Goal: Transaction & Acquisition: Download file/media

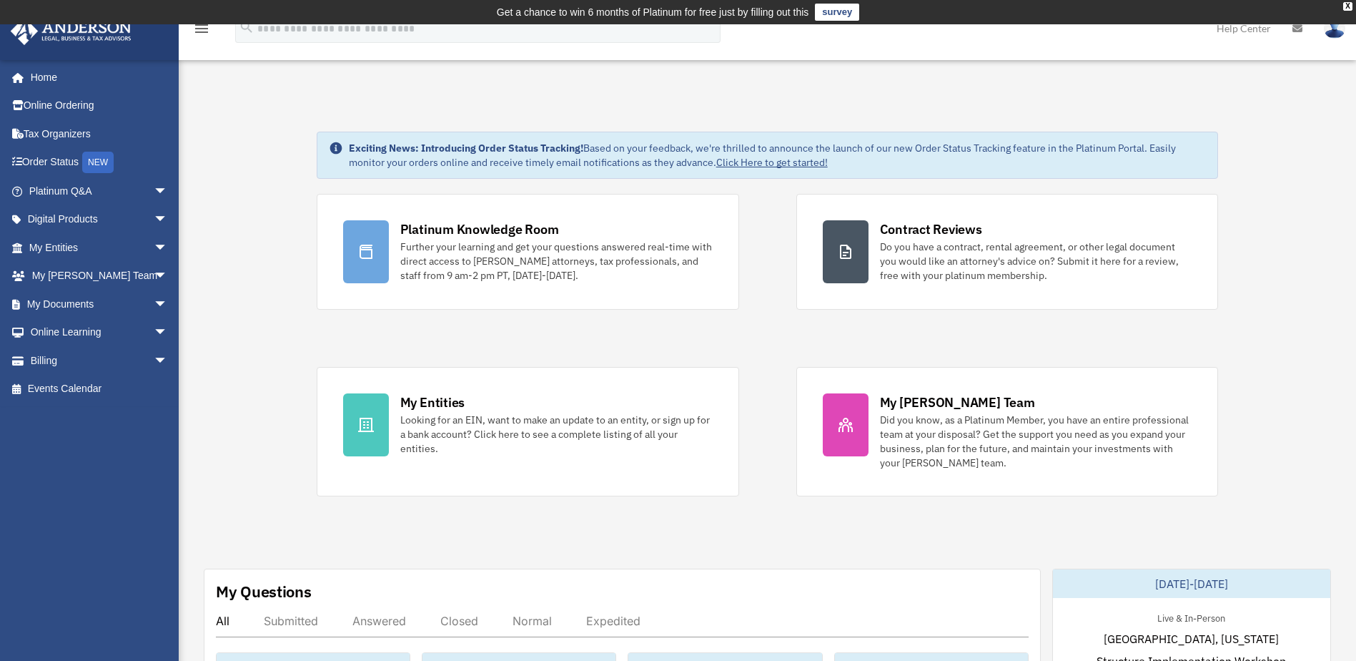
click at [0, 0] on div "x" at bounding box center [0, 0] width 0 height 0
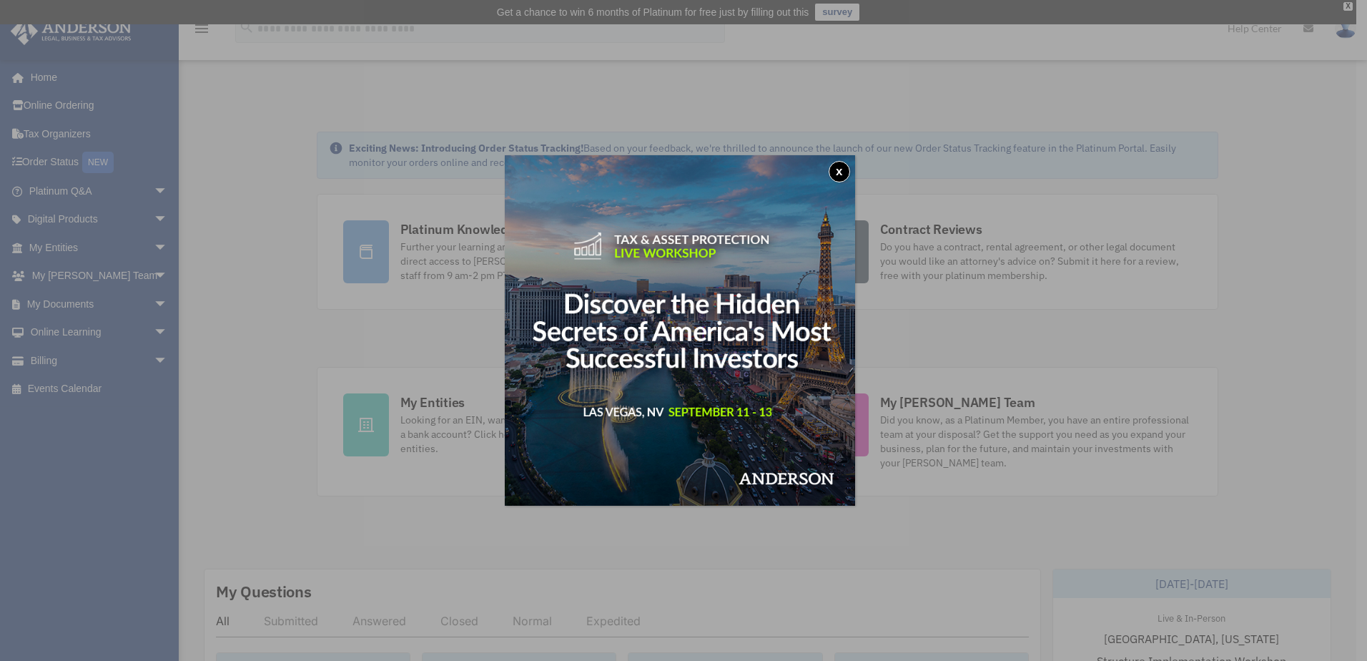
click at [849, 172] on button "x" at bounding box center [839, 171] width 21 height 21
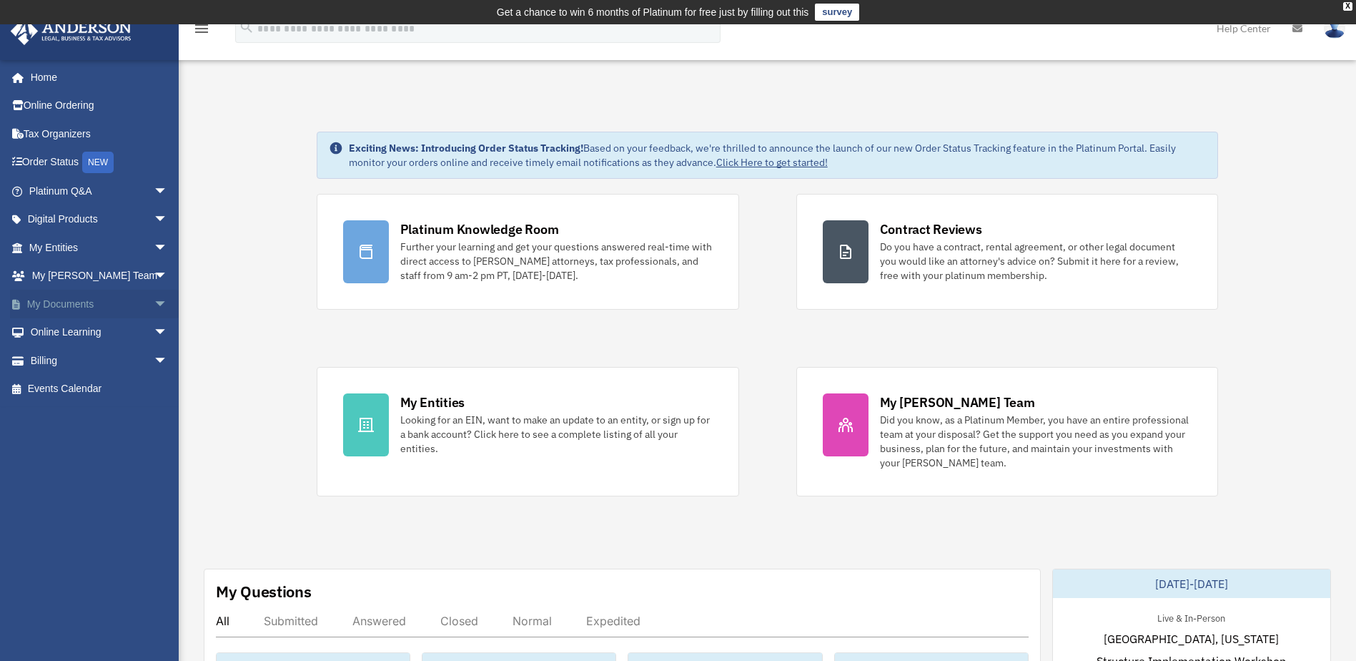
click at [154, 306] on span "arrow_drop_down" at bounding box center [168, 304] width 29 height 29
click at [65, 332] on link "Box" at bounding box center [104, 332] width 169 height 29
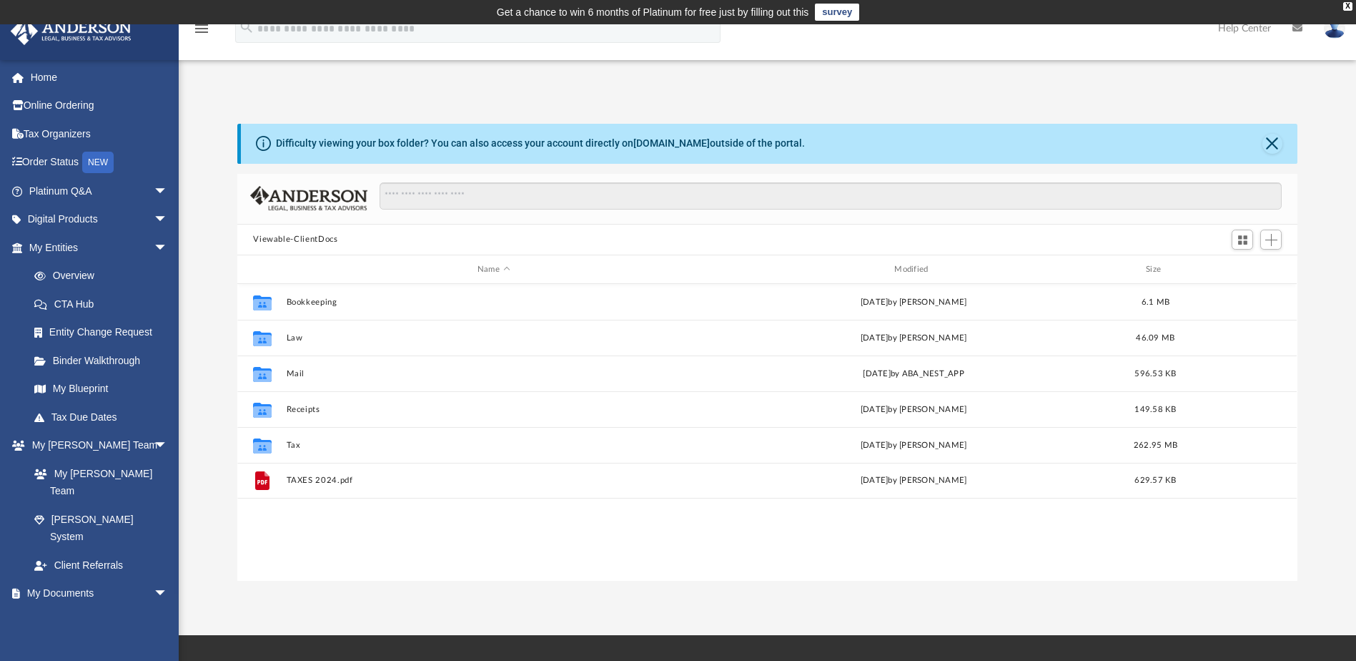
scroll to position [315, 1050]
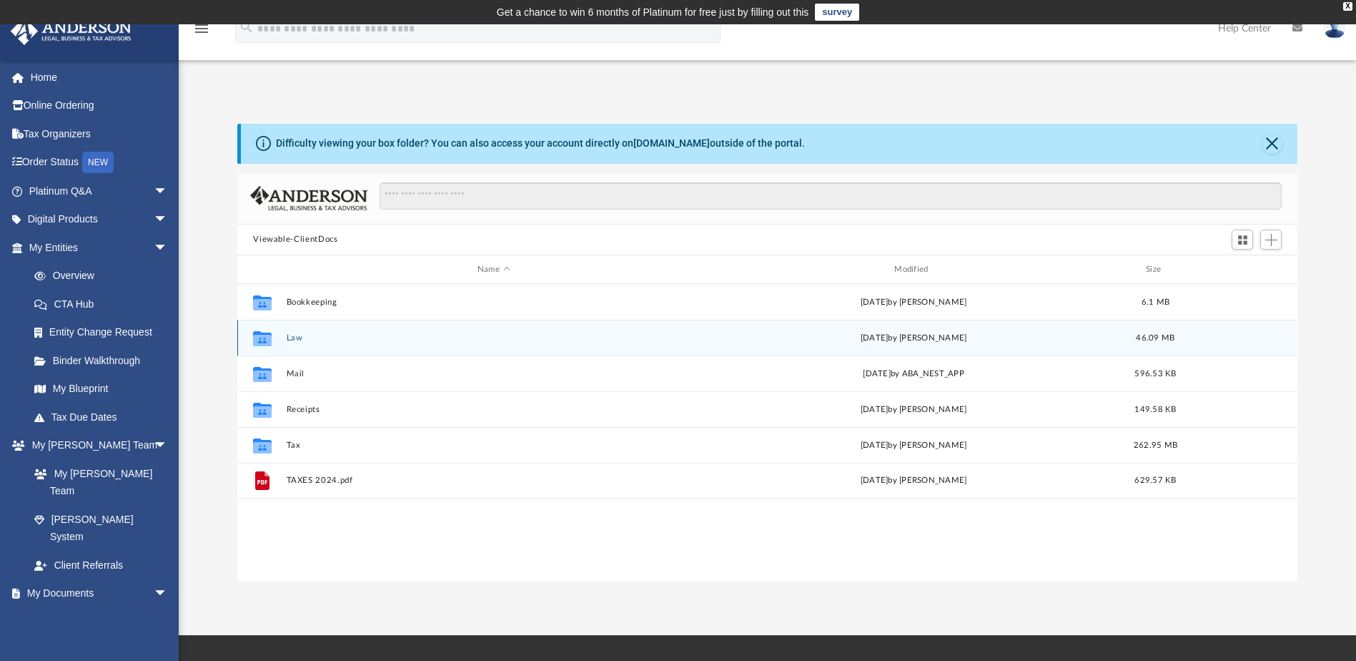
click at [295, 332] on div "Collaborated Folder Law [DATE] by [PERSON_NAME] 46.09 MB" at bounding box center [767, 338] width 1060 height 36
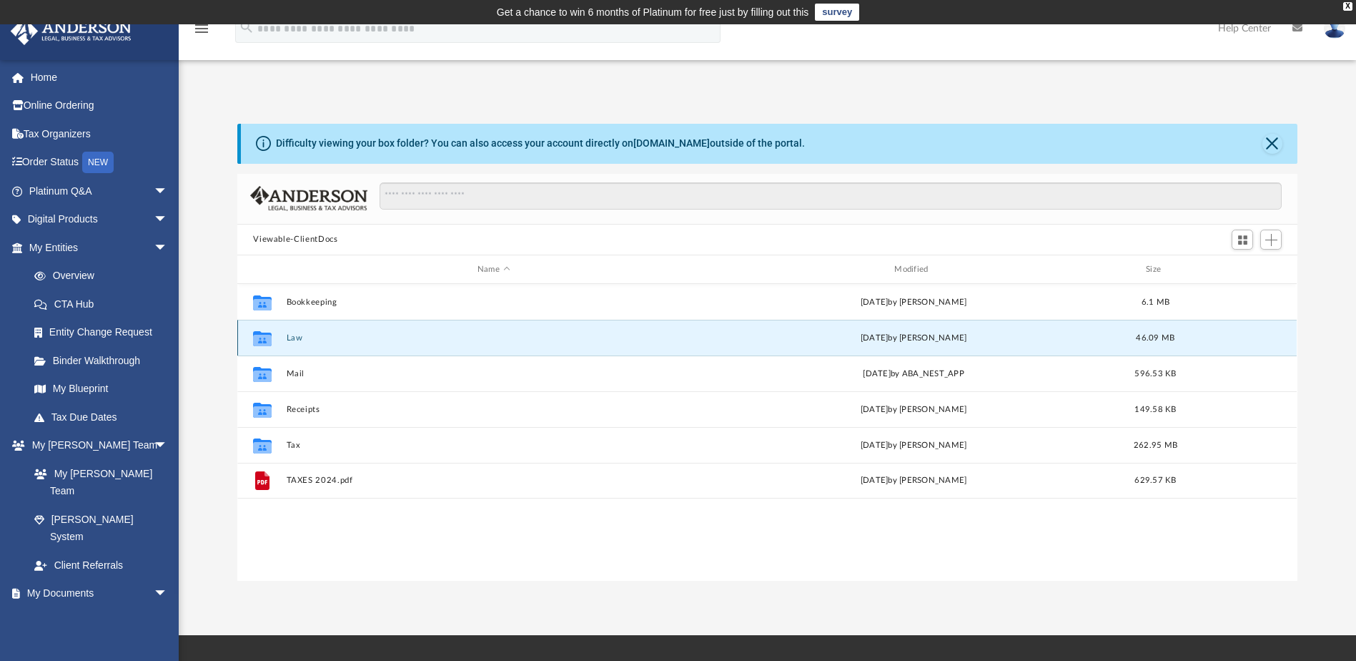
click at [292, 336] on button "Law" at bounding box center [494, 337] width 414 height 9
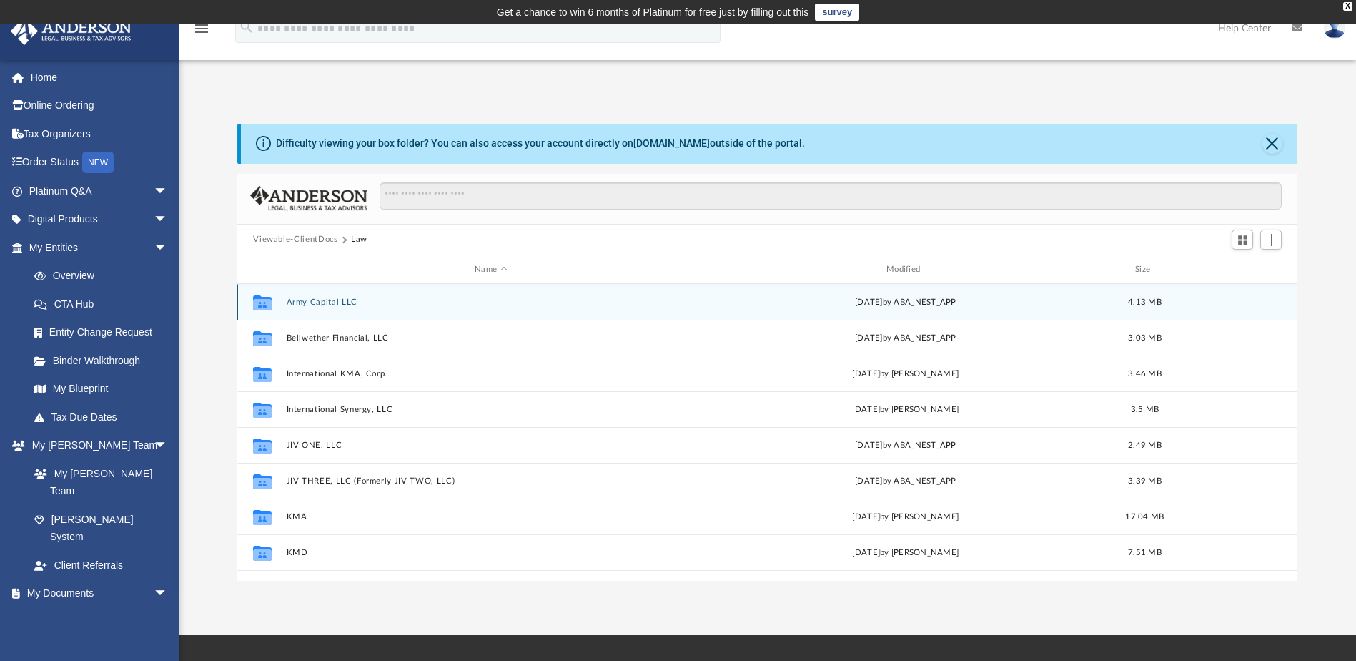
click at [323, 304] on button "Army Capital LLC" at bounding box center [491, 301] width 409 height 9
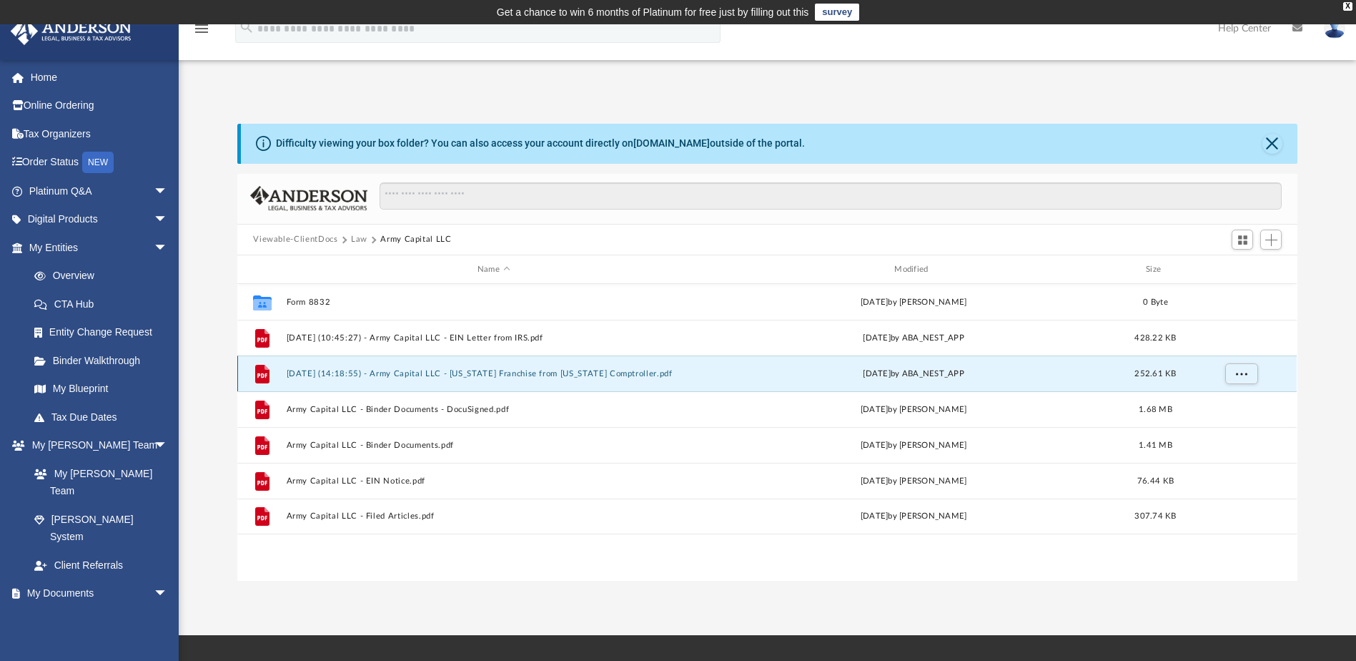
click at [421, 375] on button "[DATE] (14:18:55) - Army Capital LLC - [US_STATE] Franchise from [US_STATE] Com…" at bounding box center [494, 373] width 414 height 9
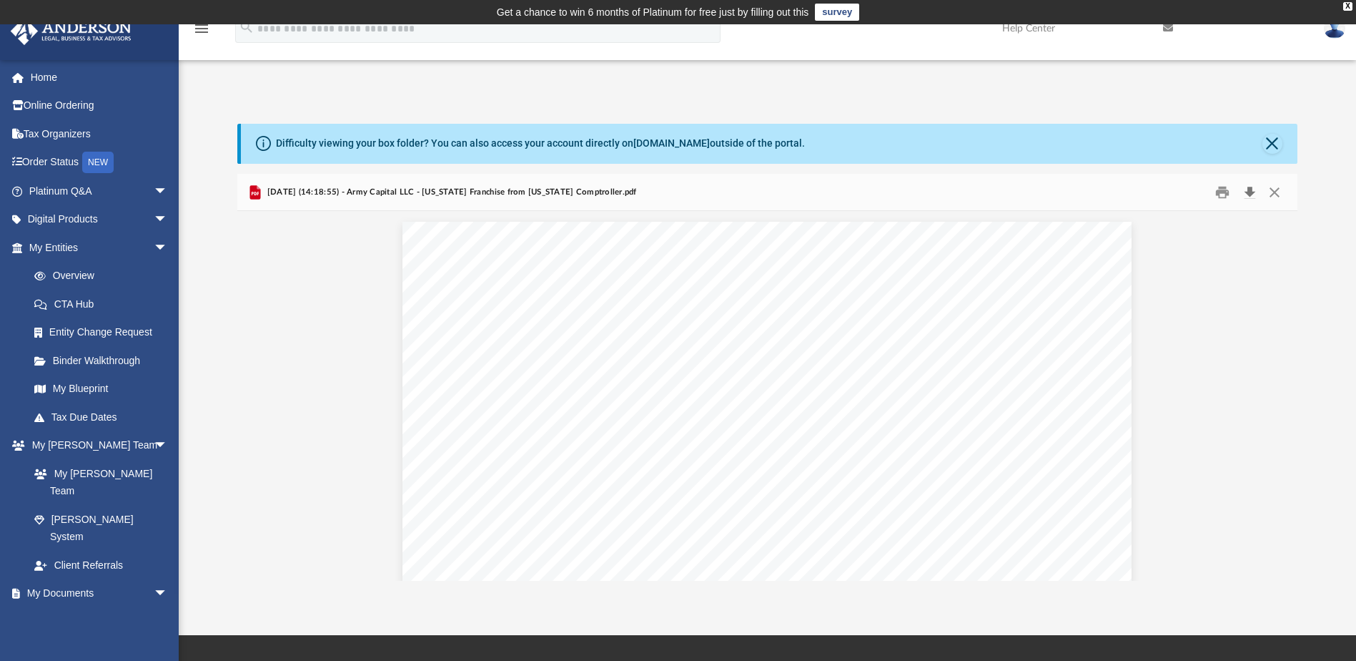
click at [1248, 190] on button "Download" at bounding box center [1250, 192] width 26 height 22
click at [1279, 192] on button "Close" at bounding box center [1275, 192] width 26 height 22
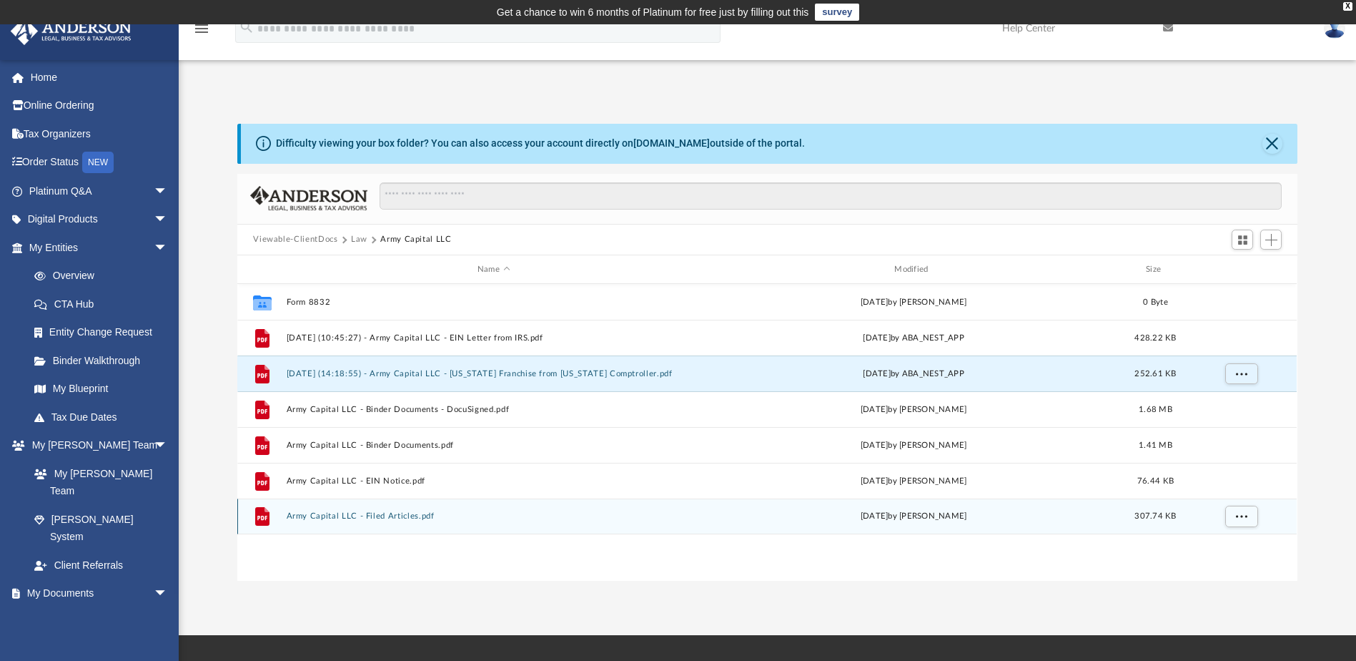
click at [401, 517] on button "Army Capital LLC - Filed Articles.pdf" at bounding box center [494, 516] width 414 height 9
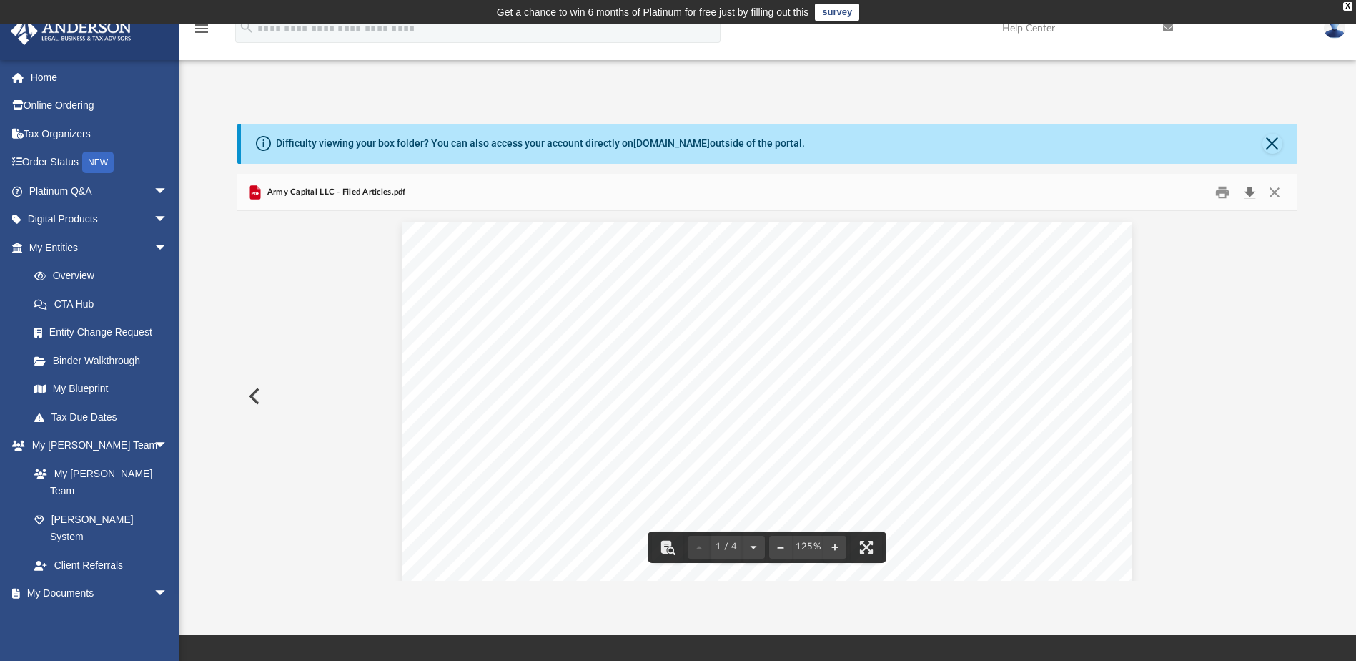
click at [1252, 190] on button "Download" at bounding box center [1250, 192] width 26 height 22
click at [1273, 189] on button "Close" at bounding box center [1275, 192] width 26 height 22
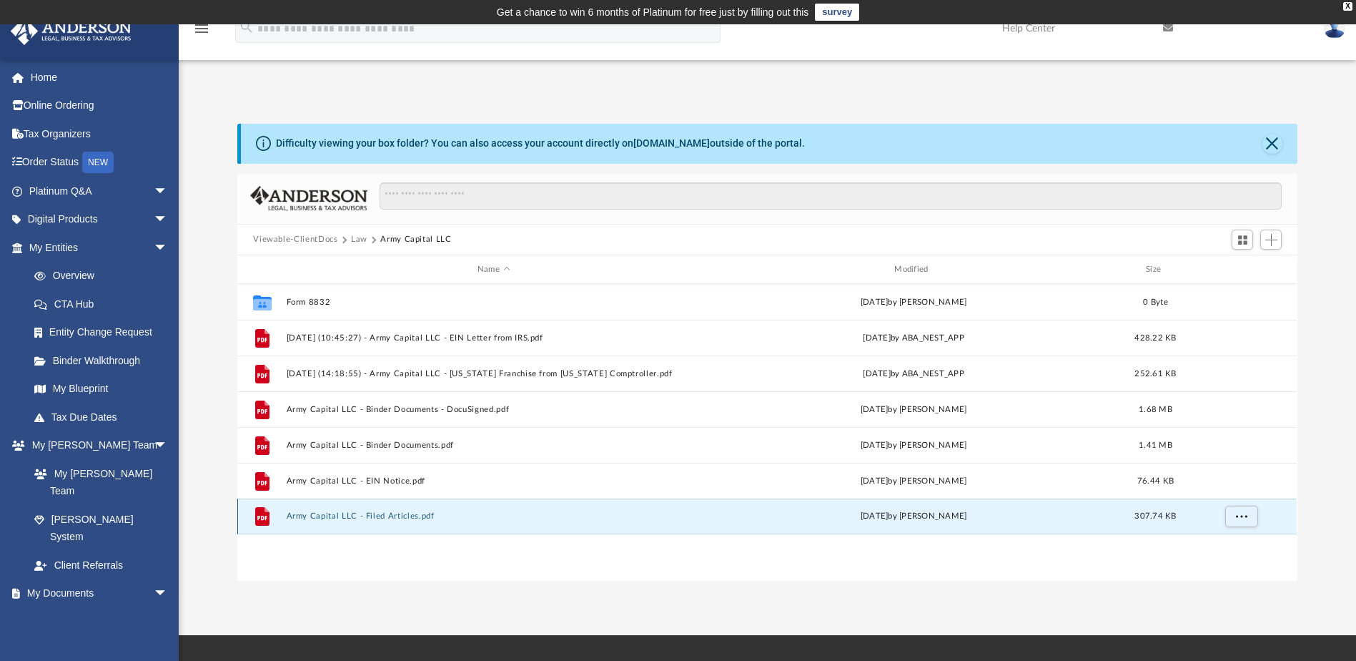
click at [400, 516] on button "Army Capital LLC - Filed Articles.pdf" at bounding box center [494, 516] width 414 height 9
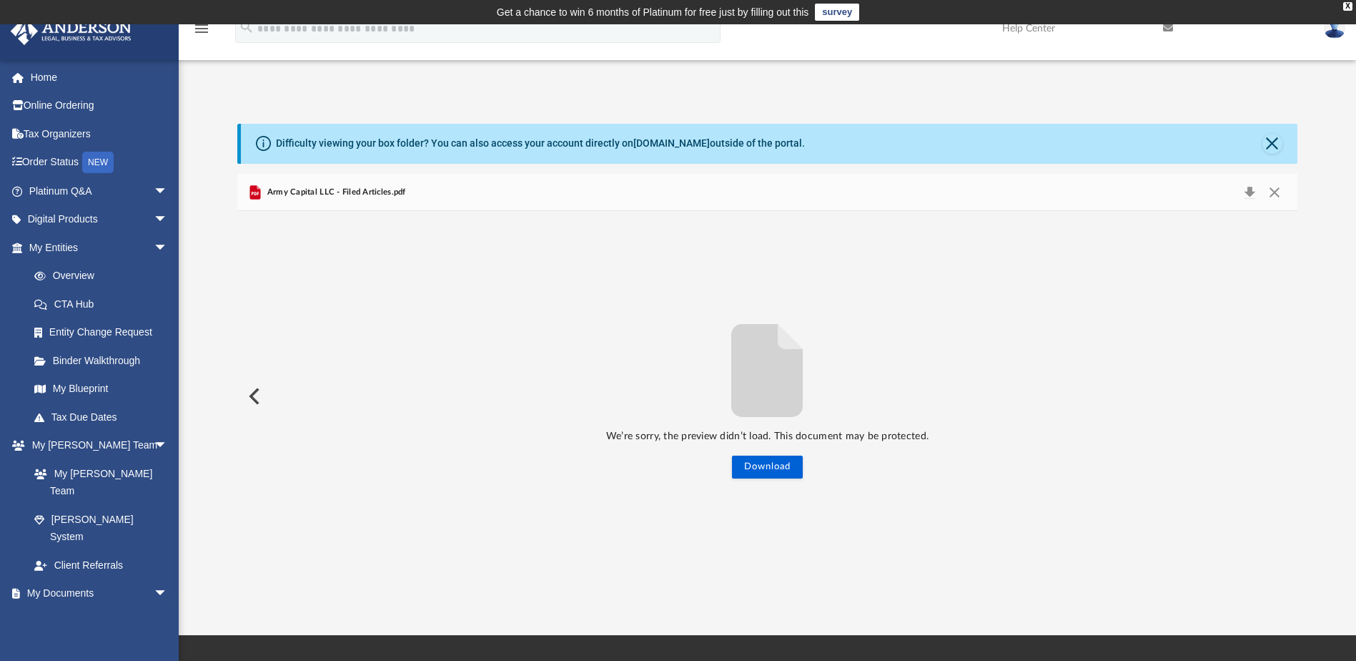
click at [348, 191] on span "Army Capital LLC - Filed Articles.pdf" at bounding box center [335, 192] width 142 height 13
click at [1244, 193] on button "Download" at bounding box center [1250, 192] width 26 height 20
